Goal: Information Seeking & Learning: Learn about a topic

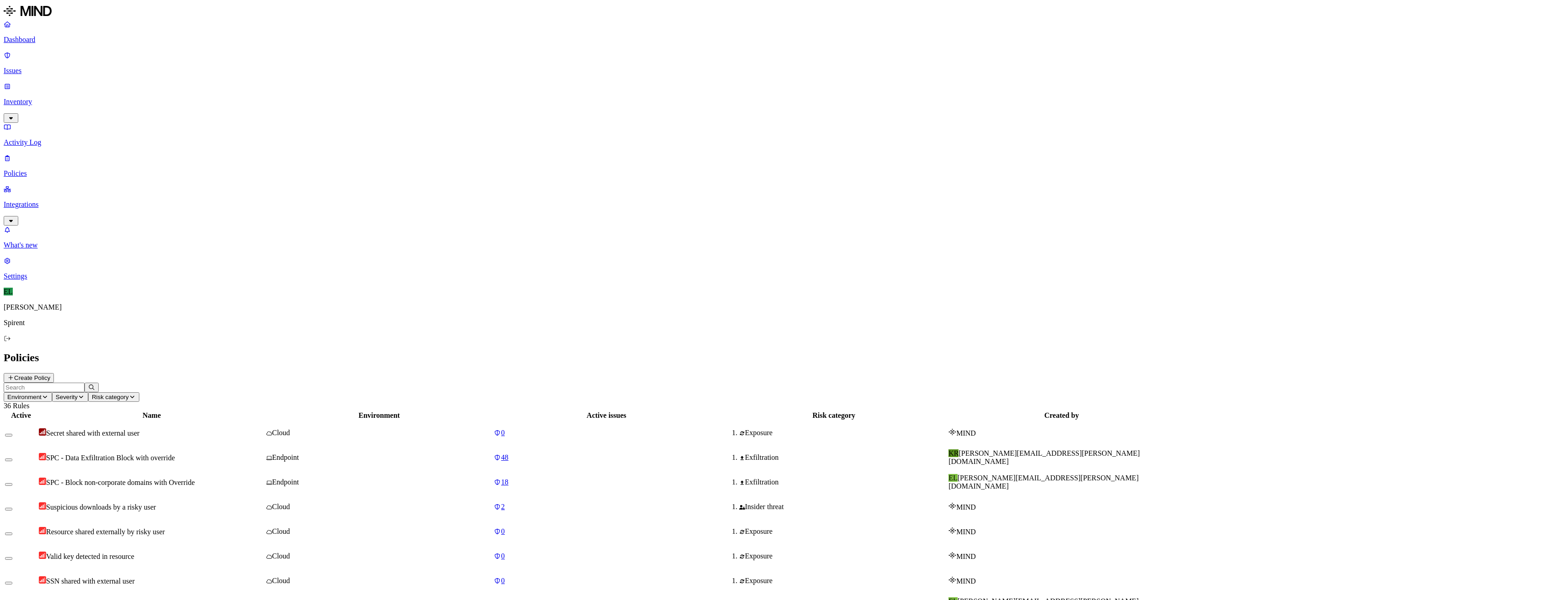
click at [35, 67] on p "Issues" at bounding box center [784, 71] width 1561 height 9
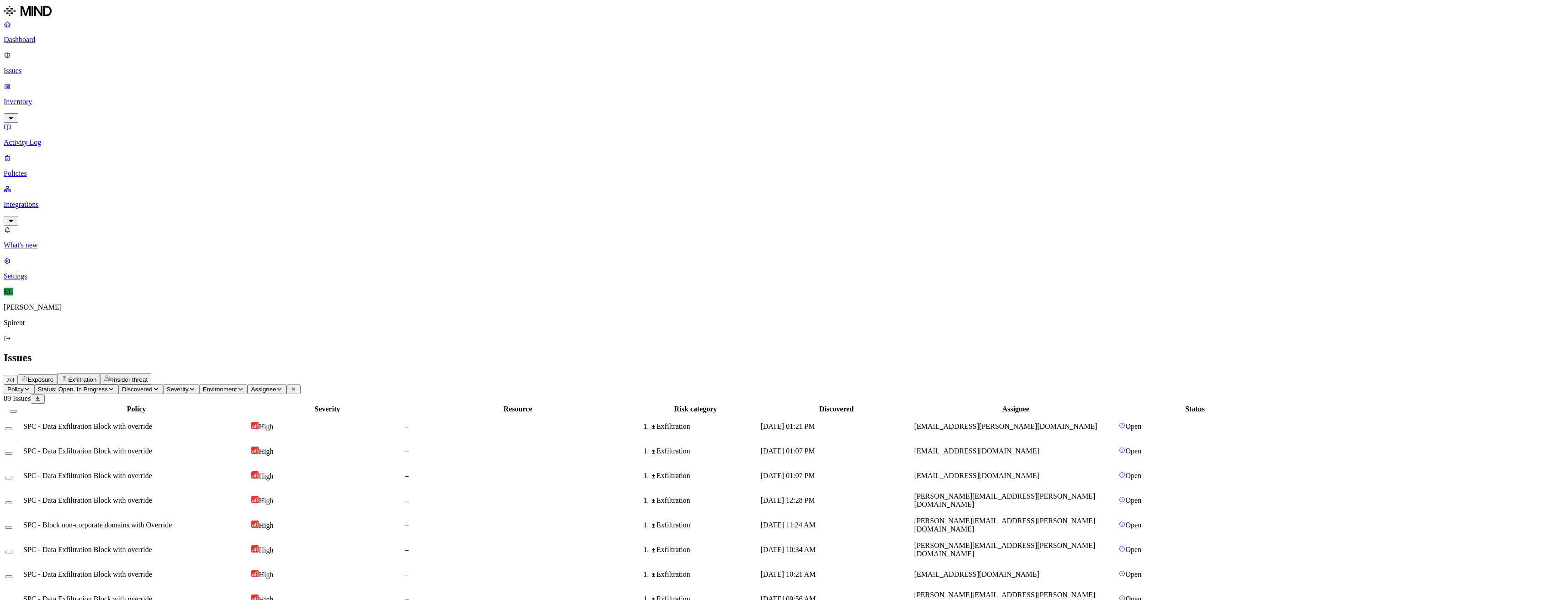
click at [152, 422] on span "SPC - Data Exfiltration Block with override" at bounding box center [88, 426] width 129 height 8
click at [896, 439] on td "[DATE] 01:07 PM" at bounding box center [836, 451] width 153 height 24
click at [1032, 464] on td "[EMAIL_ADDRESS][DOMAIN_NAME]" at bounding box center [1016, 476] width 205 height 24
click at [1038, 492] on span "[PERSON_NAME][EMAIL_ADDRESS][PERSON_NAME][DOMAIN_NAME]" at bounding box center [1004, 500] width 181 height 16
click at [1038, 517] on span "[PERSON_NAME][EMAIL_ADDRESS][PERSON_NAME][DOMAIN_NAME]" at bounding box center [1004, 525] width 181 height 16
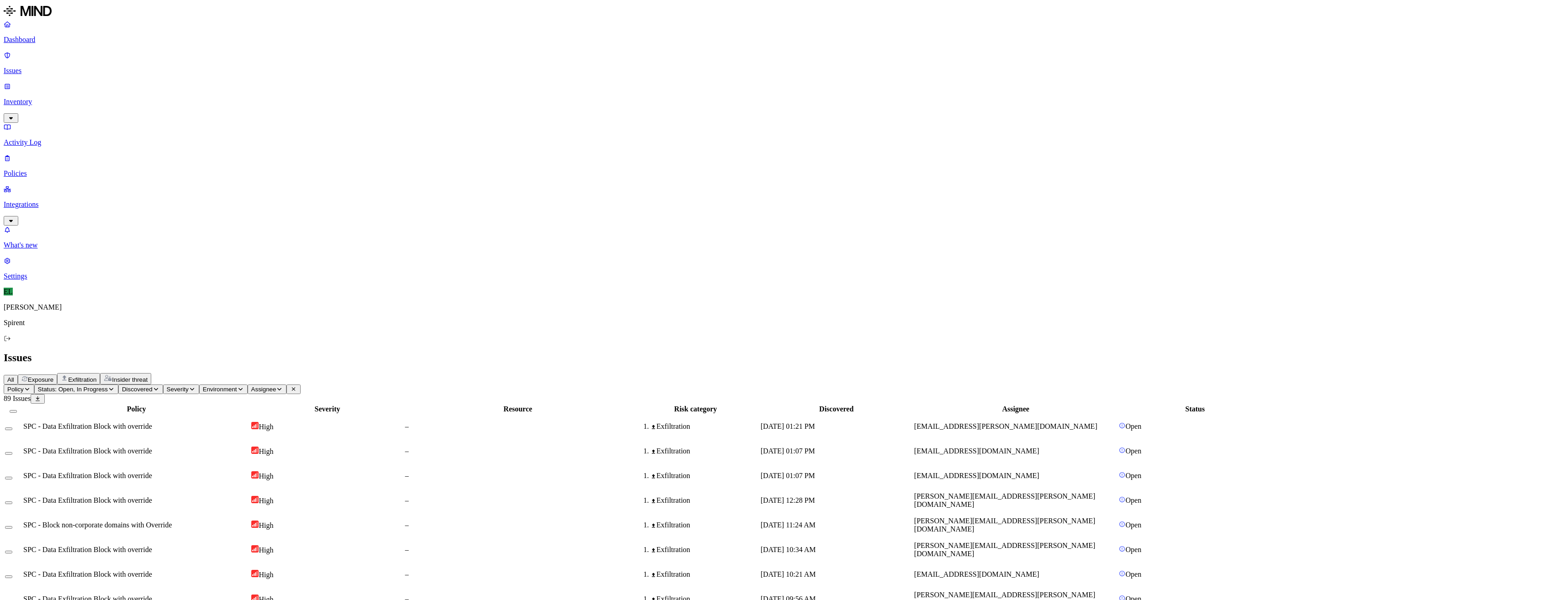
click at [1048, 542] on span "[PERSON_NAME][EMAIL_ADDRESS][PERSON_NAME][DOMAIN_NAME]" at bounding box center [1004, 549] width 181 height 16
